Goal: Task Accomplishment & Management: Use online tool/utility

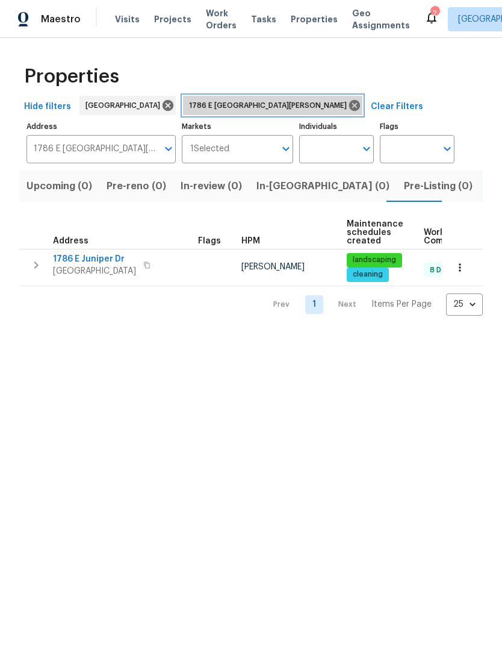
click at [349, 101] on icon at bounding box center [354, 105] width 11 height 11
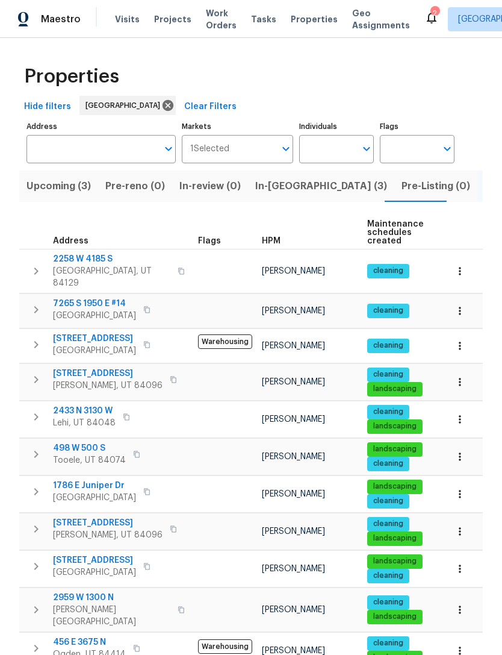
click at [431, 14] on div "2" at bounding box center [435, 13] width 8 height 12
click at [128, 20] on span "Visits" at bounding box center [127, 19] width 25 height 12
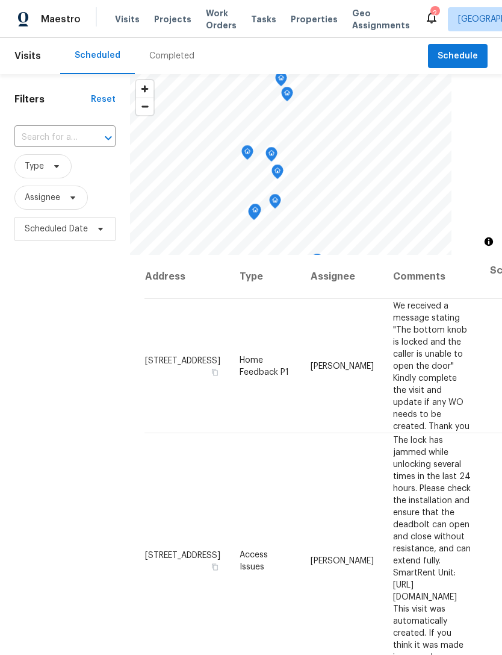
click at [298, 18] on span "Properties" at bounding box center [314, 19] width 47 height 12
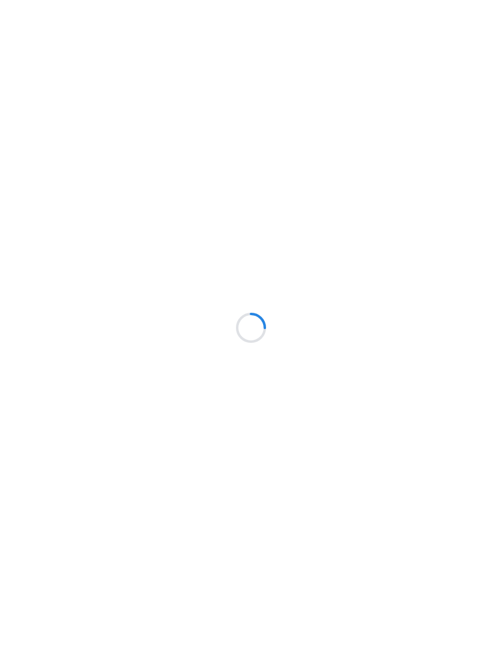
click at [57, 277] on div at bounding box center [251, 327] width 502 height 655
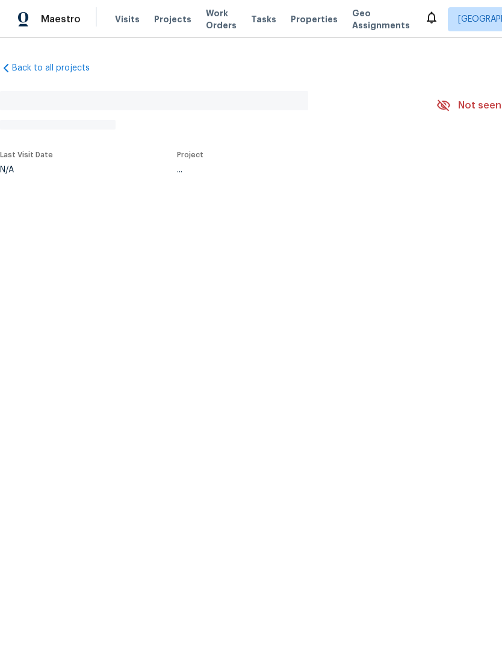
click at [67, 254] on html "Maestro Visits Projects Work Orders Tasks Properties Geo Assignments Salt Lake …" at bounding box center [251, 127] width 502 height 254
click at [55, 254] on html "Maestro Visits Projects Work Orders Tasks Properties Geo Assignments 2 Salt Lak…" at bounding box center [251, 127] width 502 height 254
click at [63, 254] on html "Maestro Visits Projects Work Orders Tasks Properties Geo Assignments 2 Salt Lak…" at bounding box center [251, 127] width 502 height 254
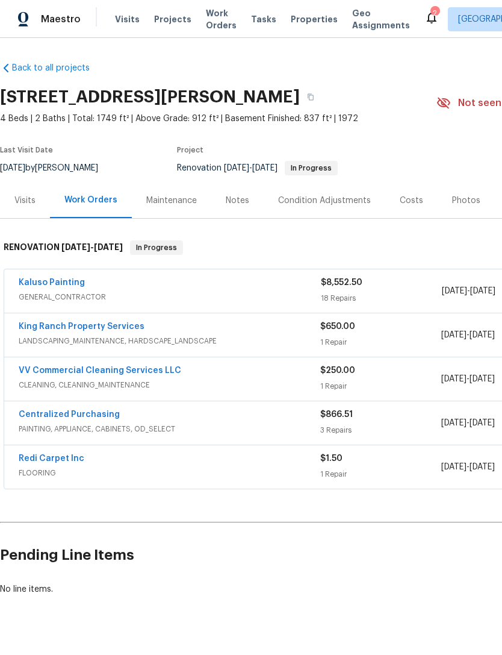
click at [52, 284] on link "Kaluso Painting" at bounding box center [52, 282] width 66 height 8
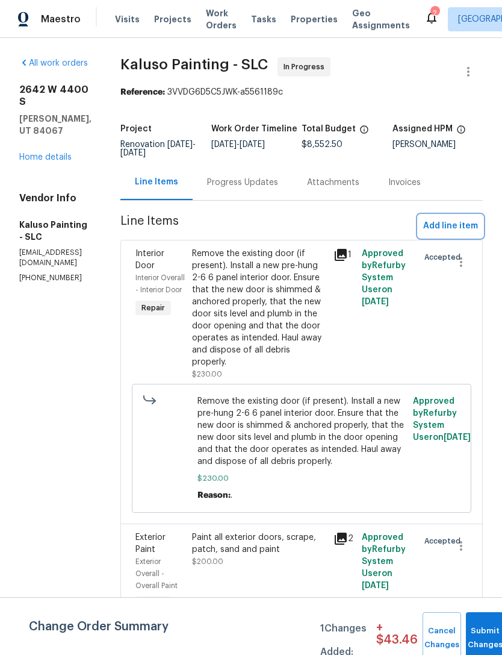
click at [457, 223] on span "Add line item" at bounding box center [450, 226] width 55 height 15
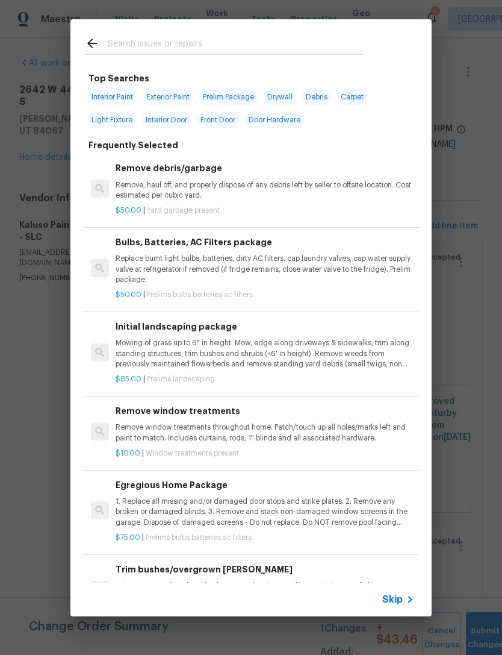
click at [403, 600] on icon at bounding box center [410, 599] width 14 height 14
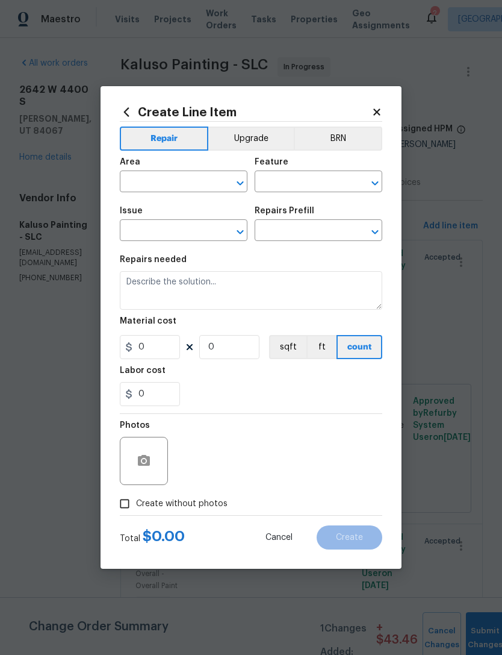
click at [170, 176] on input "text" at bounding box center [167, 182] width 94 height 19
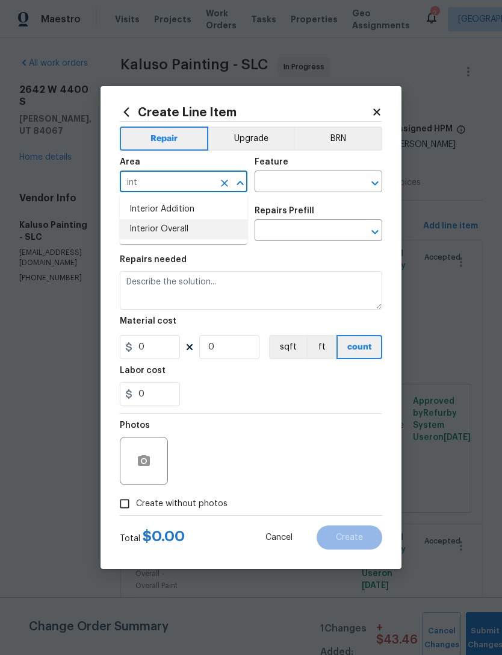
click at [175, 229] on li "Interior Overall" at bounding box center [184, 229] width 128 height 20
type input "Interior Overall"
click at [301, 182] on input "text" at bounding box center [302, 182] width 94 height 19
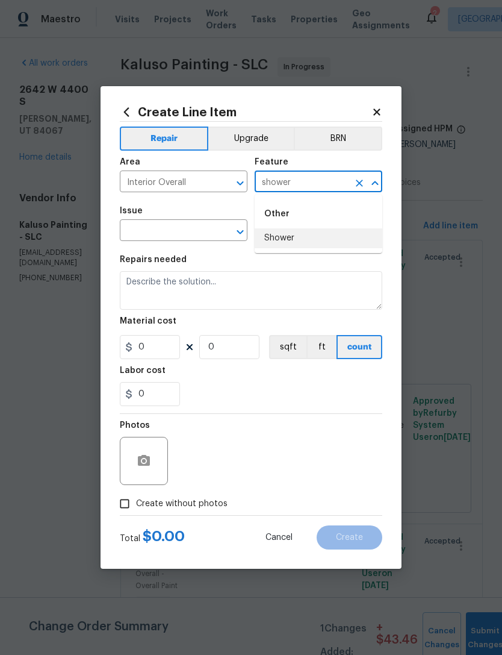
click at [291, 245] on li "Shower" at bounding box center [319, 238] width 128 height 20
type input "Shower"
click at [188, 231] on input "text" at bounding box center [167, 231] width 94 height 19
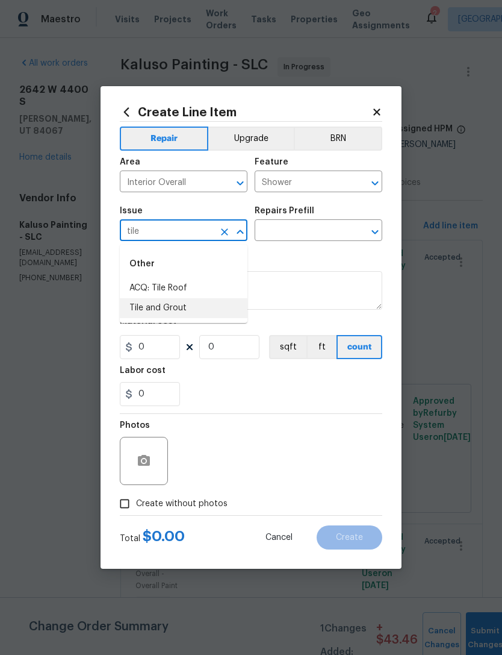
click at [173, 310] on li "Tile and Grout" at bounding box center [184, 308] width 128 height 20
type input "Tile and Grout"
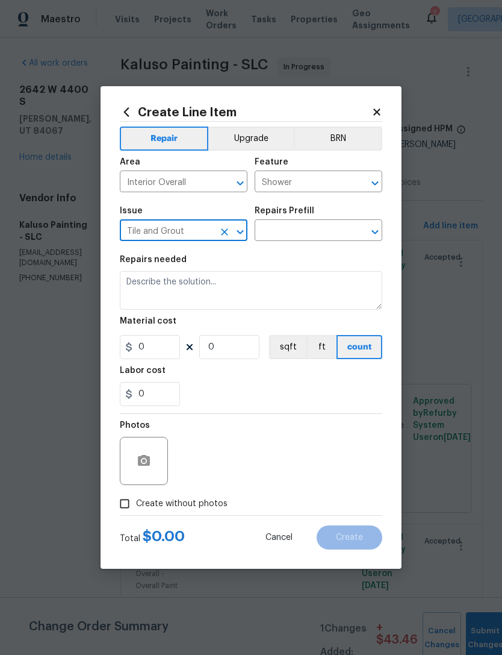
click at [313, 232] on input "text" at bounding box center [302, 231] width 94 height 19
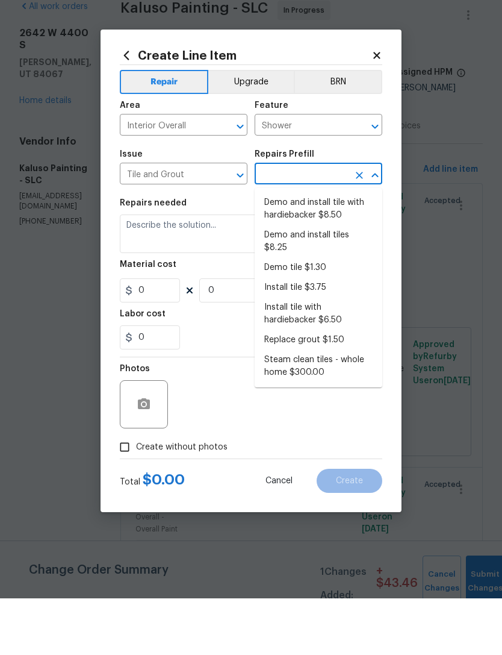
click at [313, 387] on li "Replace grout $1.50" at bounding box center [319, 397] width 128 height 20
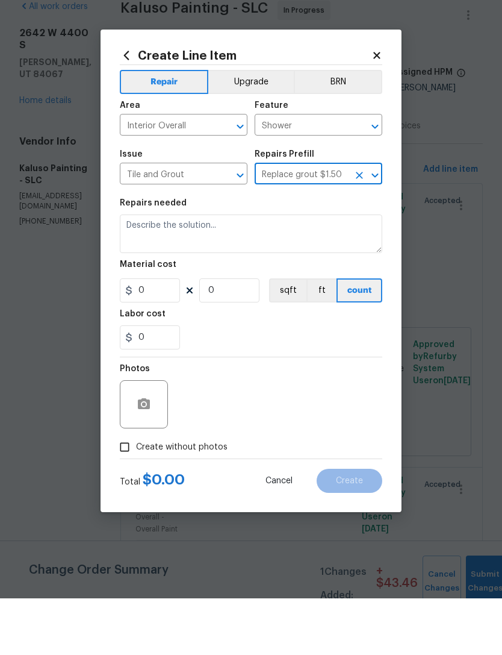
type input "Replace grout $1.50"
type input "Overall Flooring"
type textarea "Scrape clean and regrout tile to match existing."
type input "1"
type input "Replace grout $1.50"
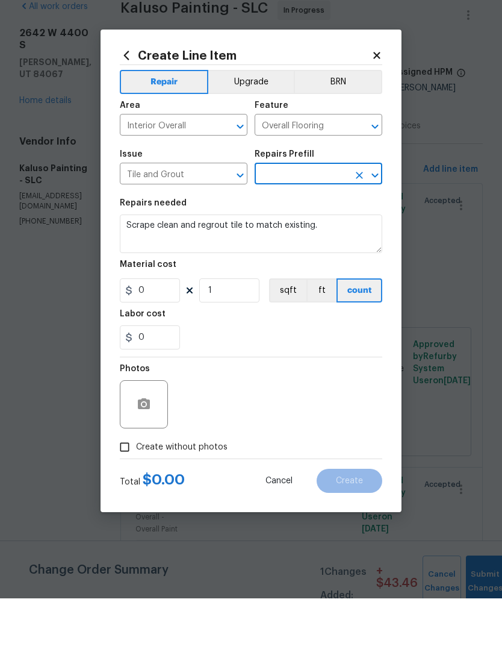
type input "1.5"
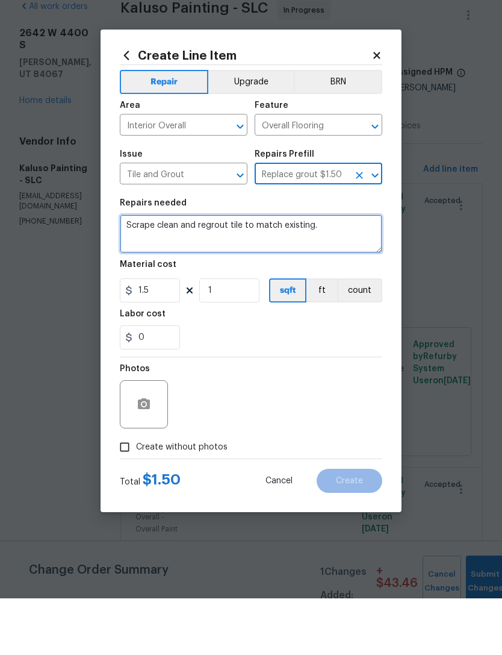
click at [125, 271] on textarea "Scrape clean and regrout tile to match existing." at bounding box center [251, 290] width 263 height 39
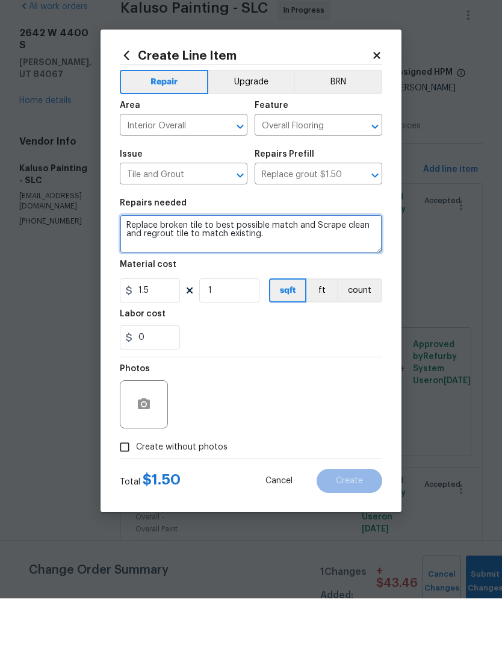
type textarea "Replace broken tile to best possible match and Scrape clean and regrout tile to…"
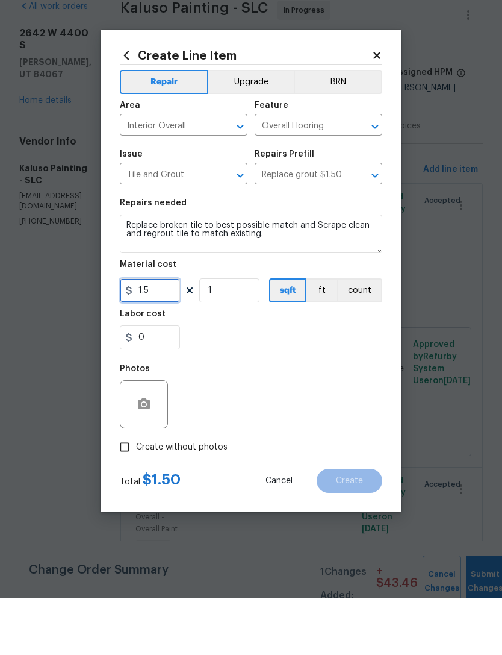
click at [164, 335] on input "1.5" at bounding box center [150, 347] width 60 height 24
type input "425"
click at [137, 453] on icon "button" at bounding box center [144, 460] width 14 height 14
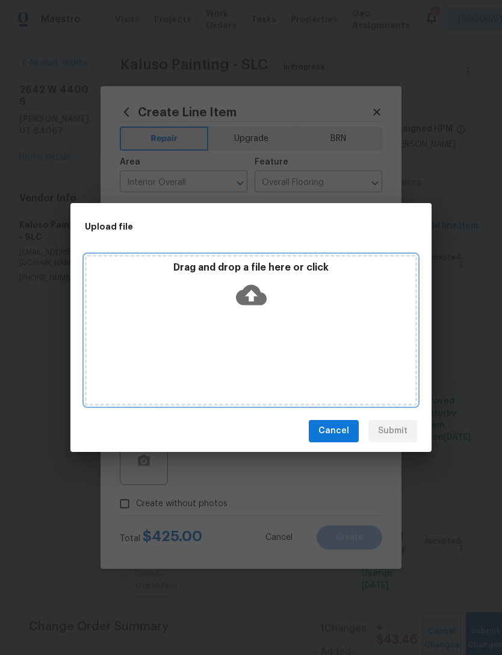
click at [256, 293] on icon at bounding box center [251, 294] width 31 height 20
